Goal: Find specific page/section: Find specific page/section

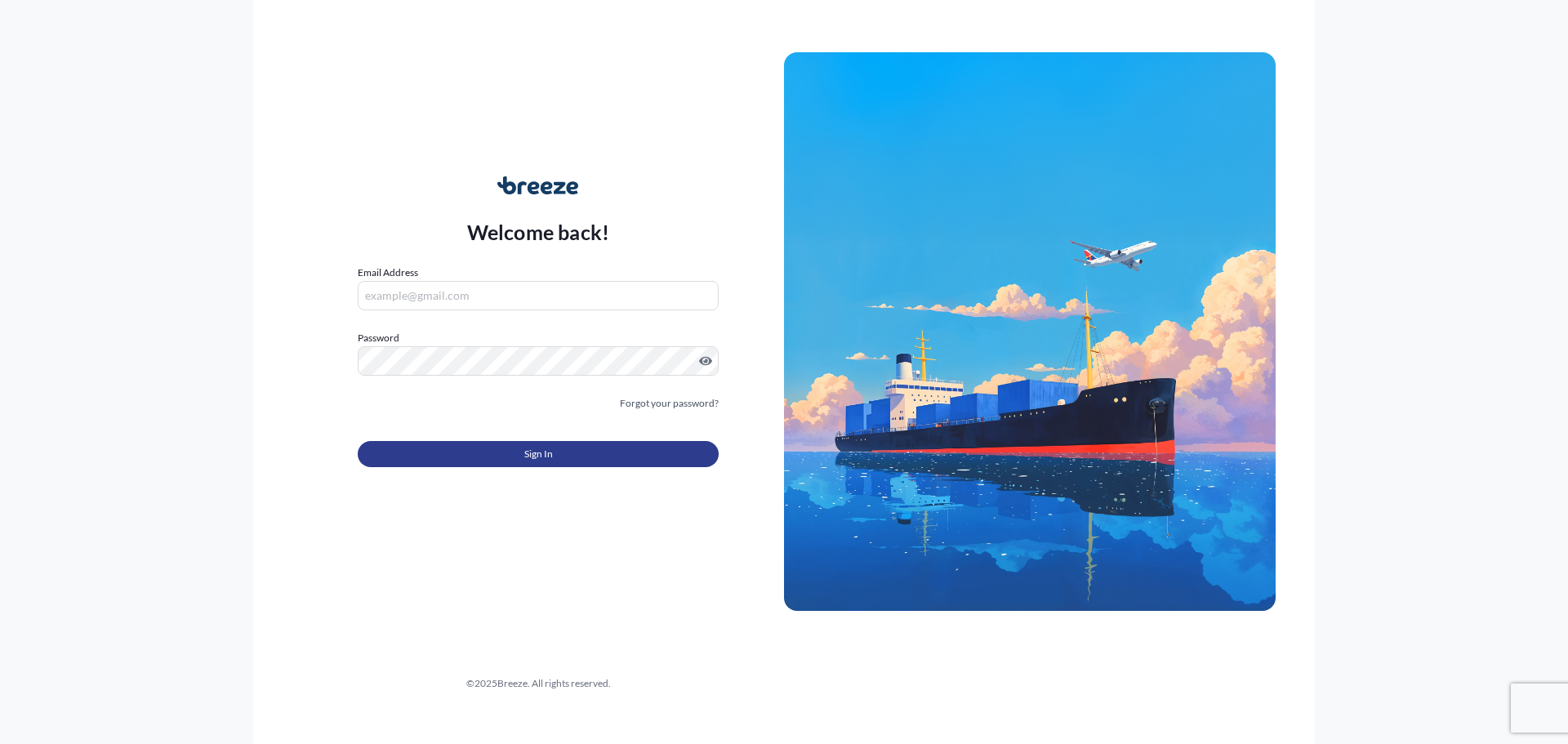
type input "[PERSON_NAME][EMAIL_ADDRESS][DOMAIN_NAME]"
click at [472, 457] on button "Sign In" at bounding box center [537, 454] width 361 height 26
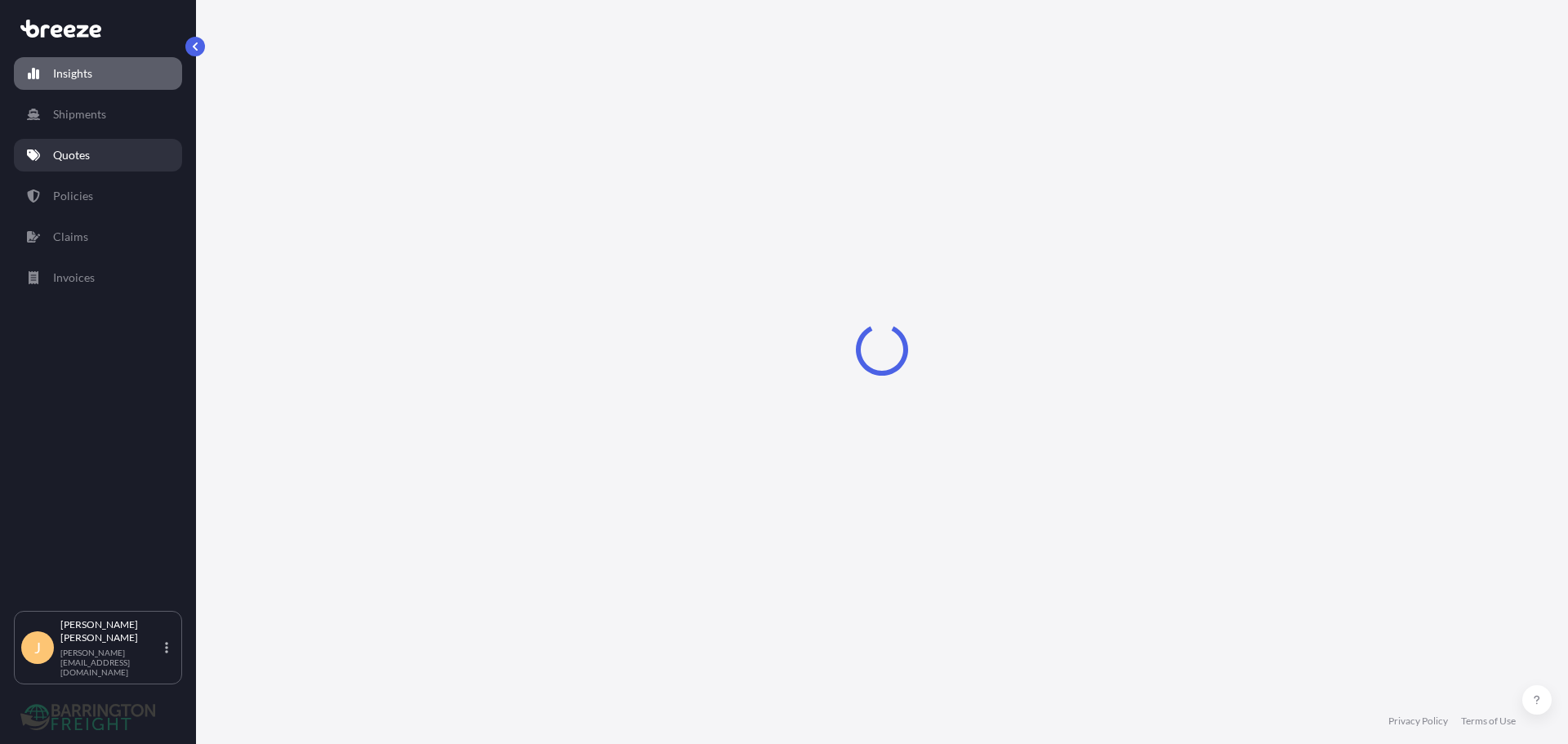
select select "2025"
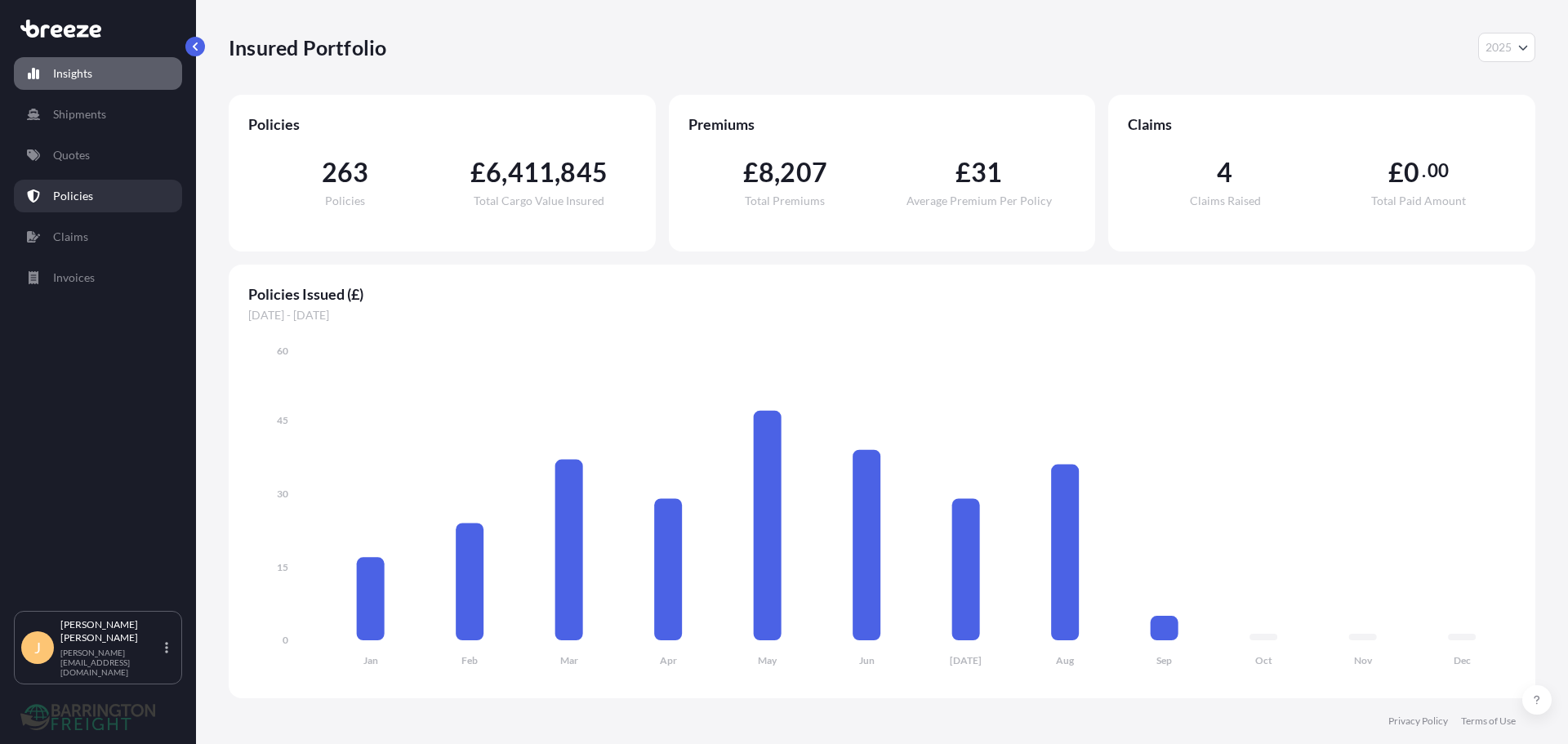
click at [69, 184] on link "Policies" at bounding box center [98, 196] width 168 height 33
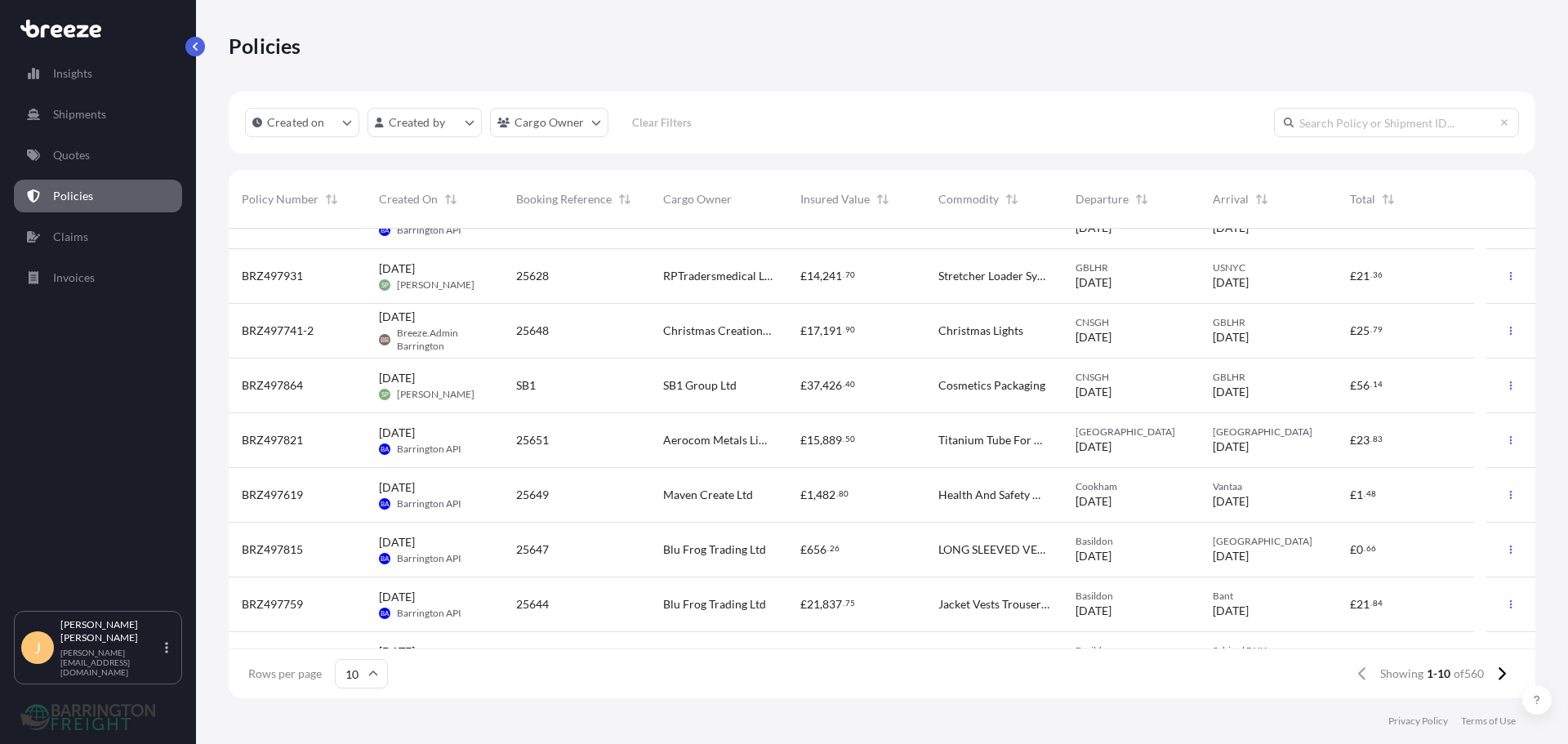
scroll to position [128, 0]
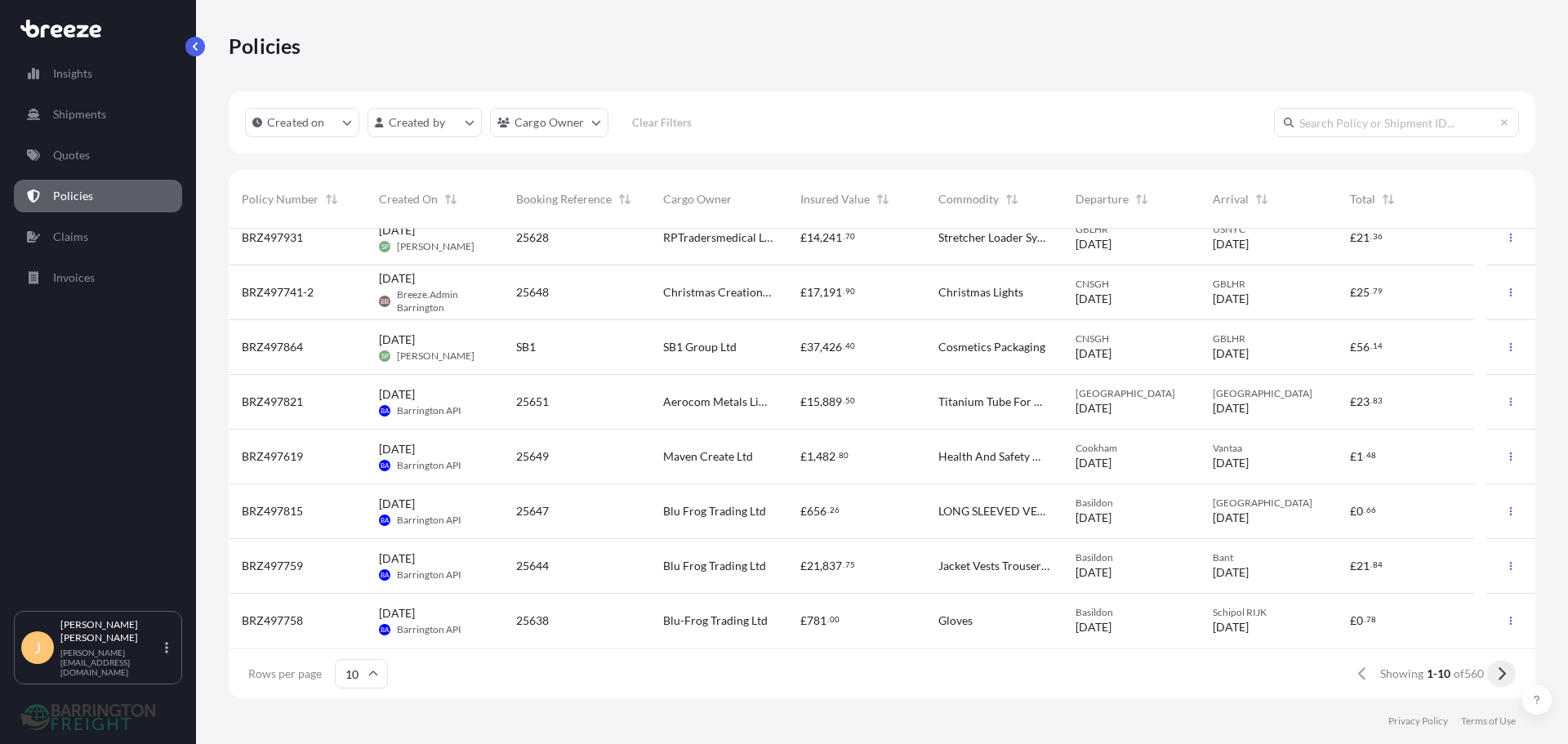
click at [1509, 675] on button at bounding box center [1501, 674] width 29 height 26
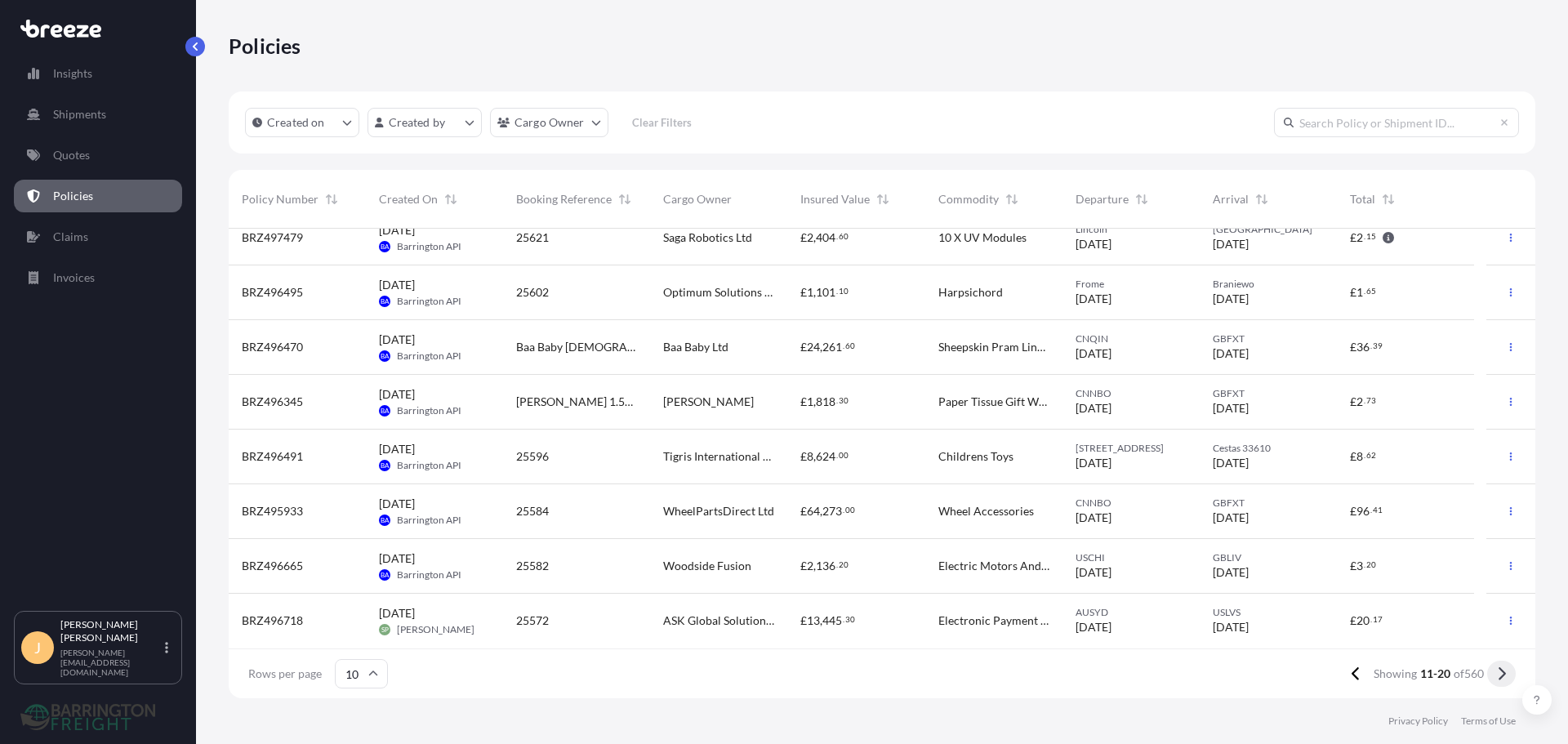
click at [1497, 676] on icon at bounding box center [1501, 673] width 9 height 15
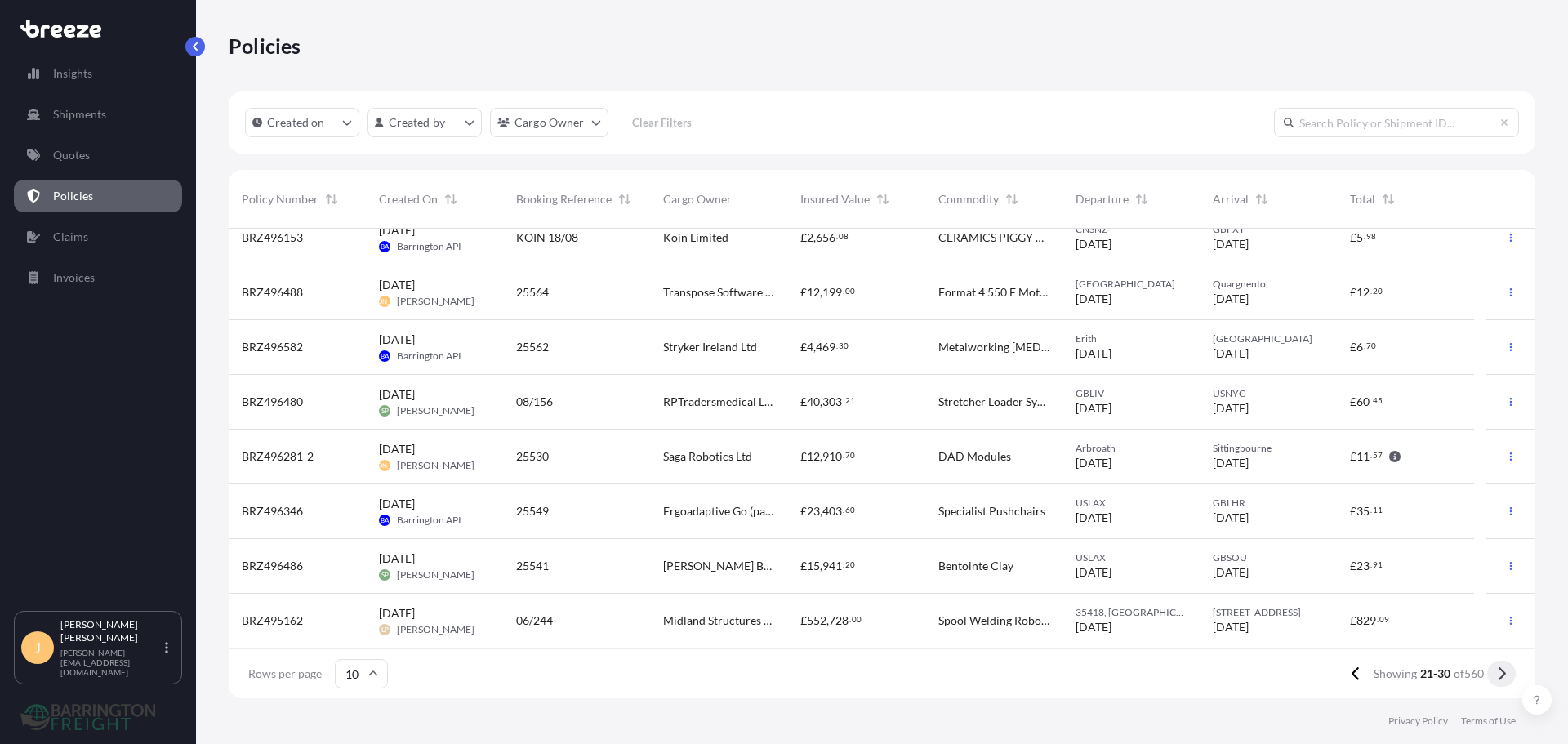
click at [1501, 675] on icon at bounding box center [1501, 673] width 9 height 15
